Goal: Task Accomplishment & Management: Manage account settings

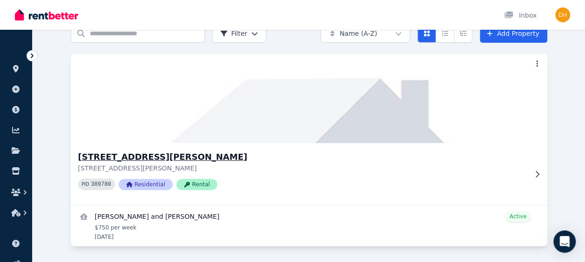
scroll to position [47, 0]
click at [122, 154] on h3 "[STREET_ADDRESS][PERSON_NAME]" at bounding box center [302, 156] width 449 height 13
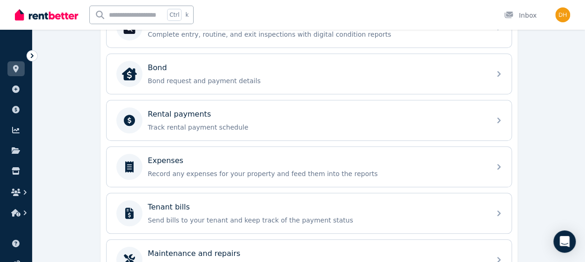
scroll to position [341, 0]
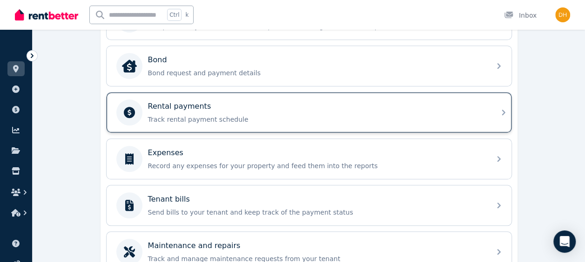
click at [288, 116] on p "Track rental payment schedule" at bounding box center [316, 119] width 337 height 9
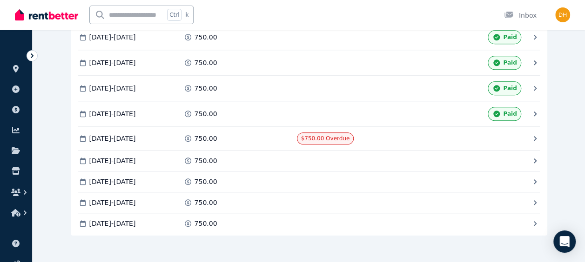
scroll to position [408, 0]
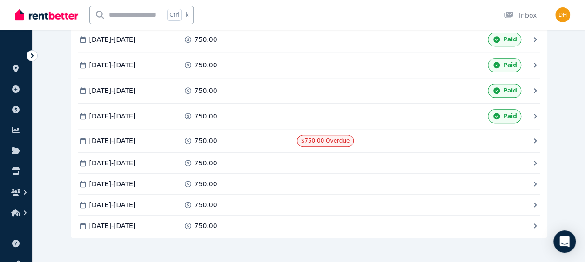
click at [534, 136] on icon at bounding box center [534, 140] width 9 height 9
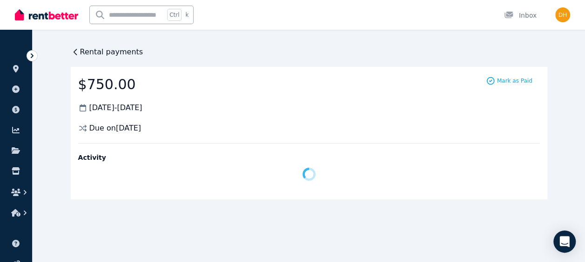
scroll to position [0, 0]
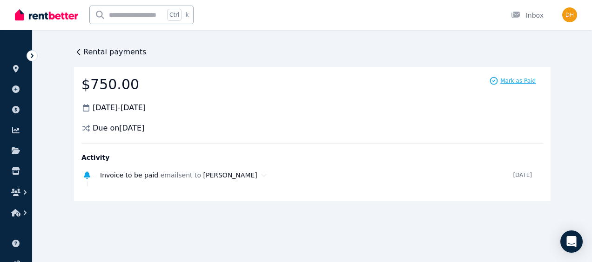
click at [520, 82] on span "Mark as Paid" at bounding box center [517, 80] width 35 height 7
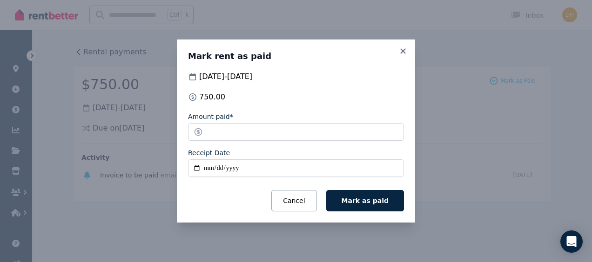
click at [199, 168] on input "Receipt Date" at bounding box center [296, 169] width 216 height 18
type input "**********"
click at [353, 200] on span "Mark as paid" at bounding box center [364, 200] width 47 height 7
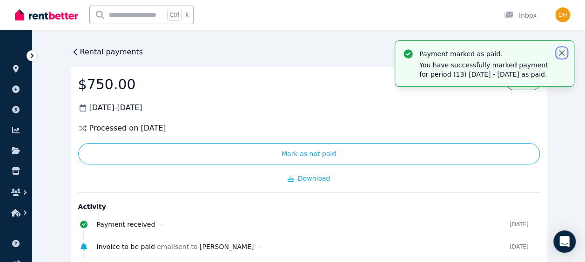
click at [560, 49] on icon "button" at bounding box center [561, 52] width 9 height 9
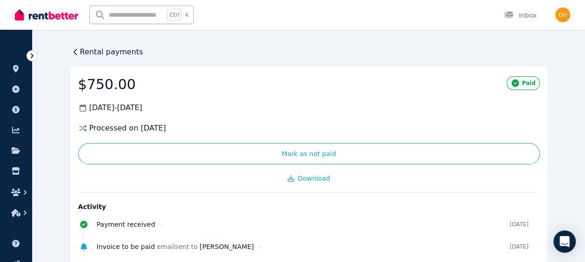
click at [76, 47] on div "Rental payments" at bounding box center [107, 52] width 73 height 11
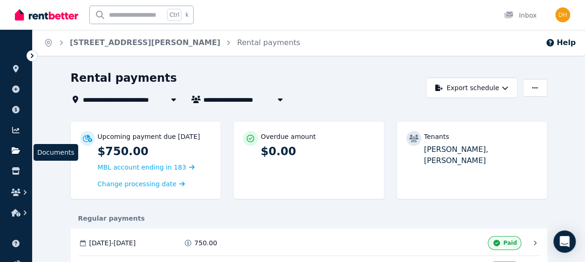
click at [15, 146] on link at bounding box center [15, 150] width 17 height 15
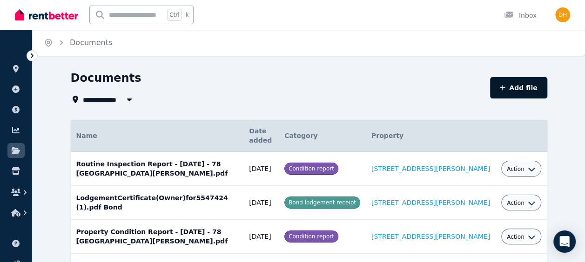
click at [526, 88] on button "Add file" at bounding box center [518, 87] width 57 height 21
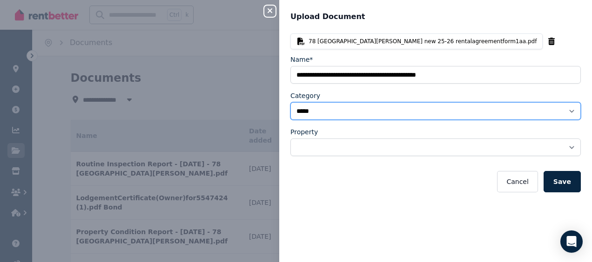
click at [562, 109] on select "**********" at bounding box center [435, 111] width 290 height 18
select select "**********"
click at [290, 102] on select "**********" at bounding box center [435, 111] width 290 height 18
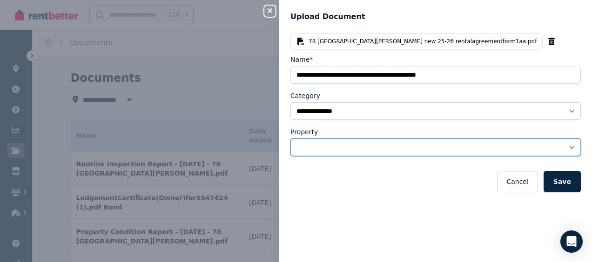
click at [337, 147] on select "**********" at bounding box center [435, 148] width 290 height 18
select select "**********"
click at [290, 139] on select "**********" at bounding box center [435, 148] width 290 height 18
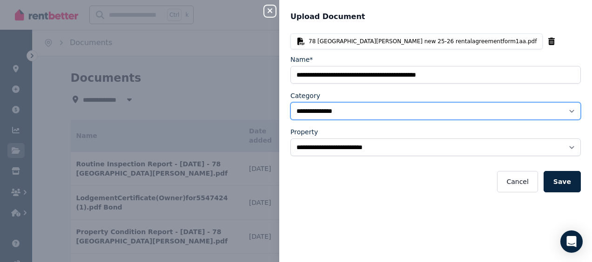
click at [295, 110] on select "**********" at bounding box center [435, 111] width 290 height 18
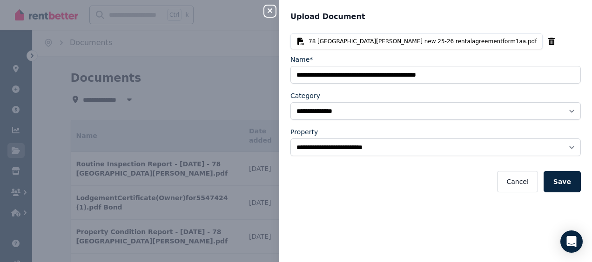
click at [390, 233] on div "**********" at bounding box center [435, 142] width 313 height 218
click at [552, 179] on button "Save" at bounding box center [561, 181] width 37 height 21
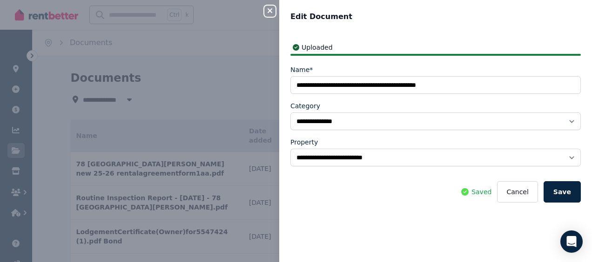
click at [268, 8] on icon "button" at bounding box center [269, 10] width 11 height 7
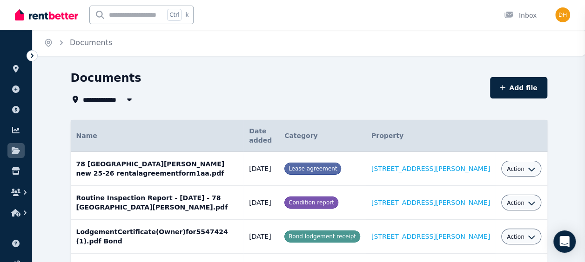
select select "*****"
select select
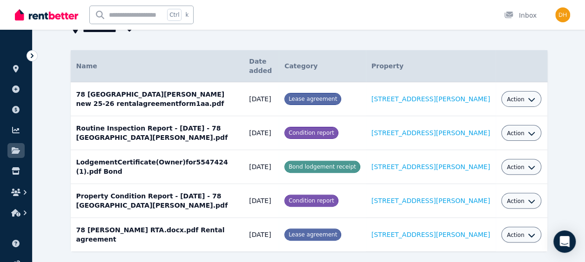
scroll to position [82, 0]
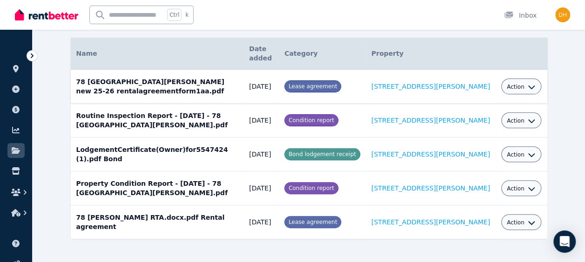
click at [529, 87] on icon "button" at bounding box center [531, 86] width 7 height 7
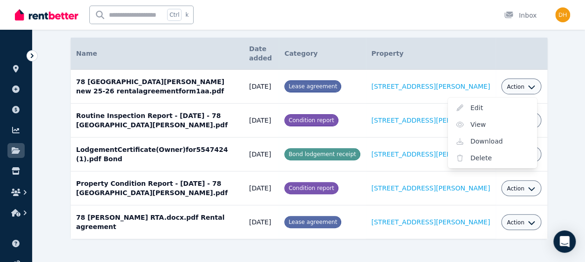
click at [484, 59] on th "Property" at bounding box center [431, 54] width 130 height 32
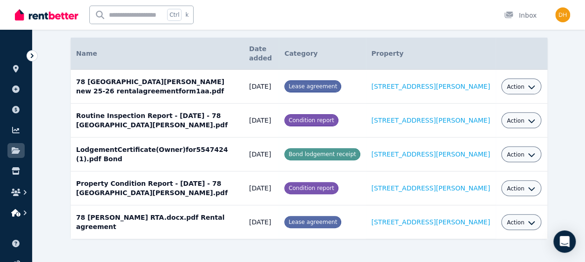
click at [23, 211] on icon "button" at bounding box center [24, 212] width 9 height 9
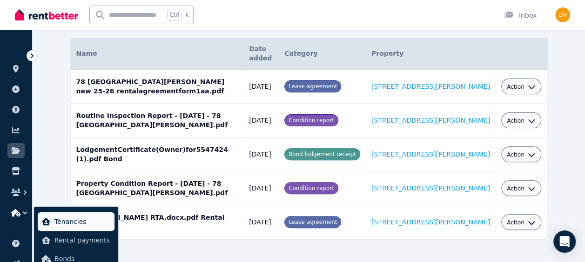
click at [72, 221] on span "Tenancies" at bounding box center [82, 221] width 56 height 11
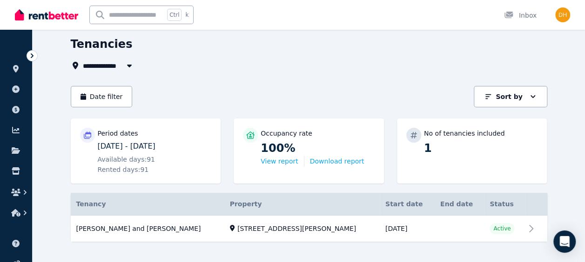
scroll to position [47, 0]
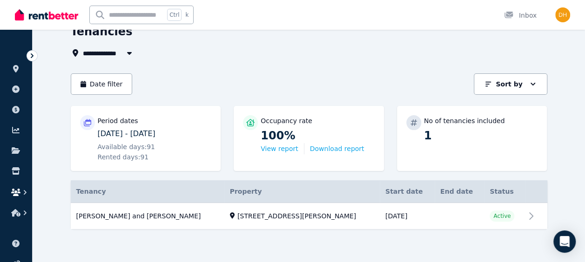
click at [25, 192] on icon "button" at bounding box center [25, 192] width 3 height 5
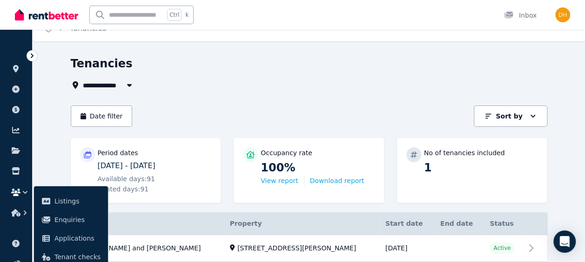
scroll to position [0, 0]
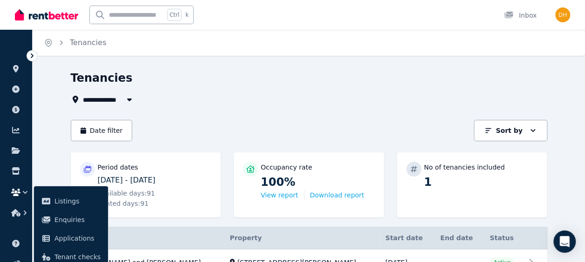
click at [231, 124] on div "Date filter Sort by Sort by" at bounding box center [309, 130] width 476 height 21
click at [237, 83] on div "Tenancies" at bounding box center [306, 80] width 471 height 18
click at [42, 18] on img at bounding box center [46, 15] width 63 height 14
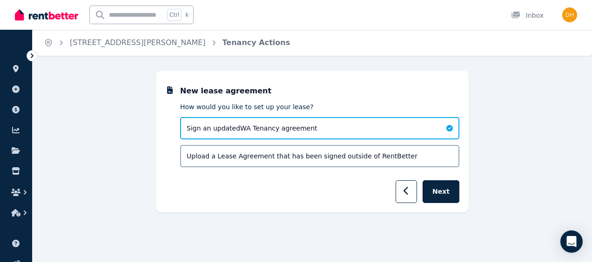
click at [350, 158] on span "Upload a Lease Agreement that has been signed outside of RentBetter" at bounding box center [302, 156] width 231 height 9
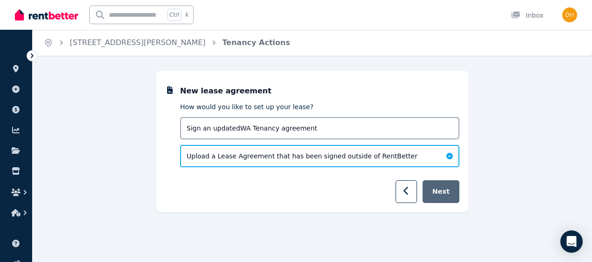
click at [450, 194] on button "Next" at bounding box center [440, 192] width 37 height 23
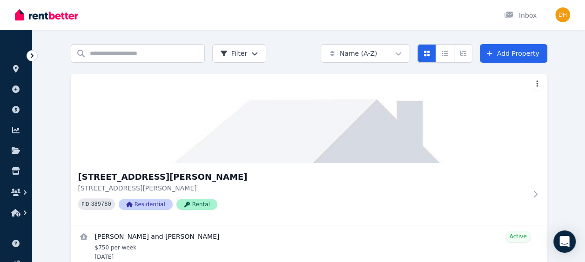
scroll to position [47, 0]
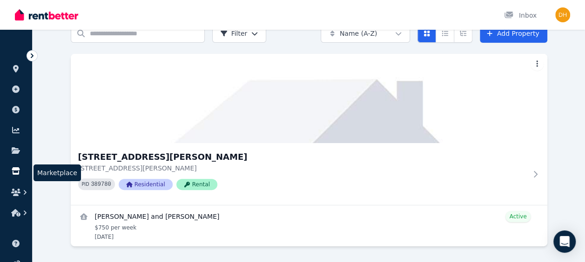
click at [17, 168] on icon at bounding box center [16, 170] width 8 height 7
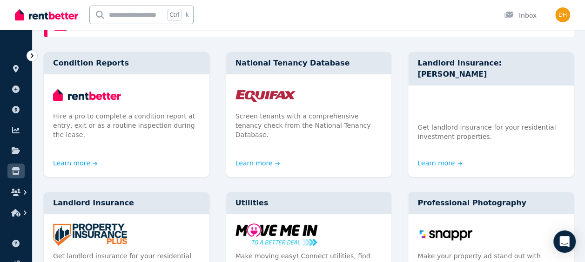
scroll to position [93, 0]
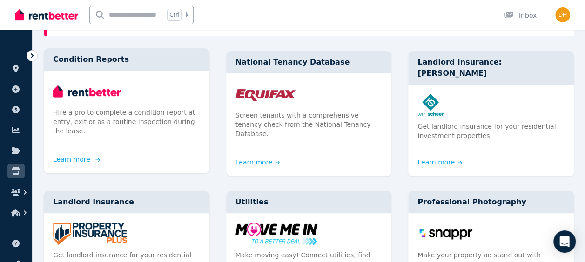
click at [75, 155] on link "Learn more" at bounding box center [75, 159] width 45 height 9
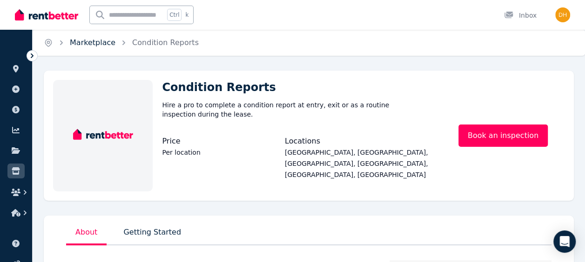
click at [83, 45] on link "Marketplace" at bounding box center [93, 42] width 46 height 9
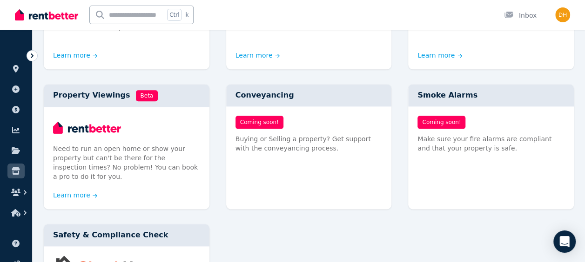
scroll to position [485, 0]
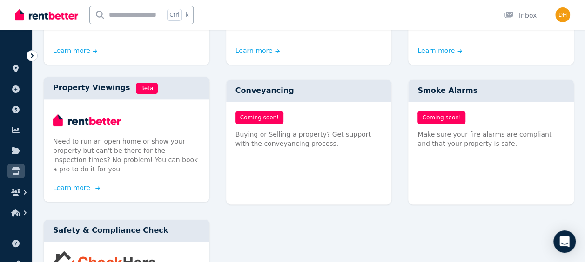
click at [70, 183] on link "Learn more" at bounding box center [75, 187] width 45 height 9
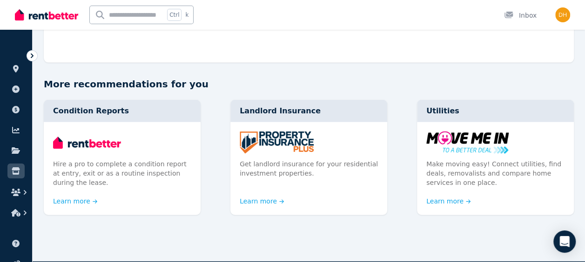
scroll to position [968, 0]
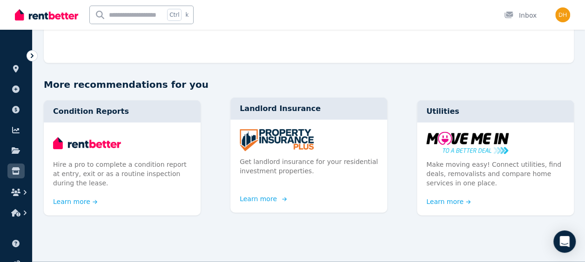
click at [261, 194] on link "Learn more" at bounding box center [262, 198] width 45 height 9
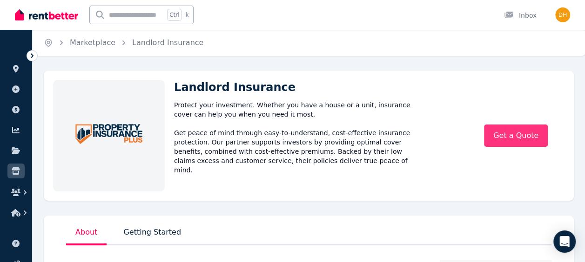
click at [510, 137] on link "Get a Quote" at bounding box center [516, 136] width 64 height 22
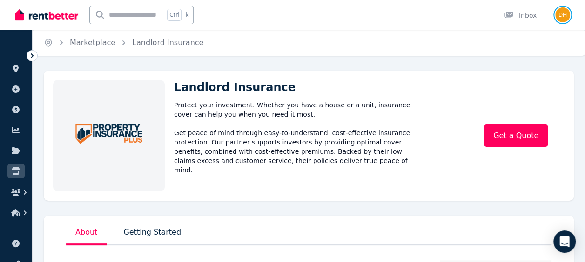
click at [566, 15] on img "button" at bounding box center [562, 14] width 15 height 15
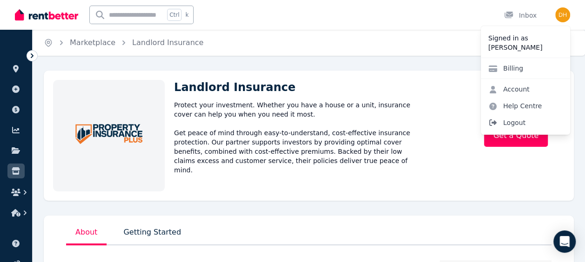
click at [507, 121] on span "Logout" at bounding box center [525, 122] width 89 height 17
